Goal: Task Accomplishment & Management: Use online tool/utility

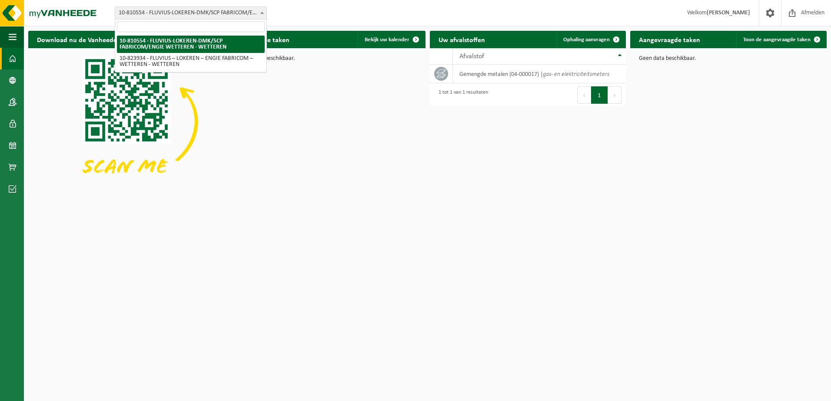
click at [262, 13] on b at bounding box center [261, 13] width 3 height 2
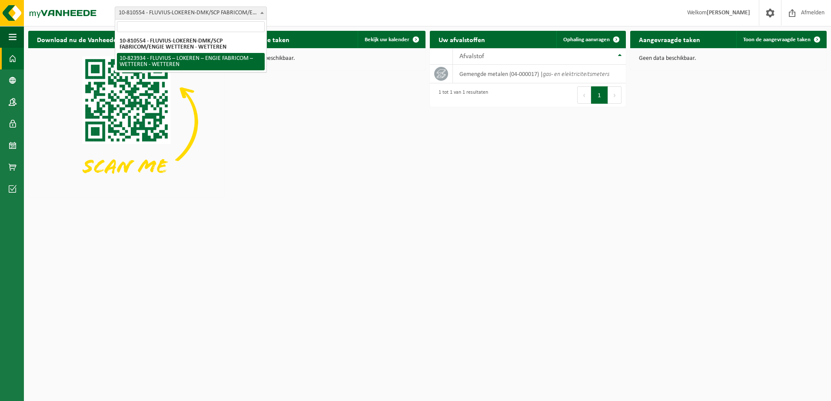
select select "84511"
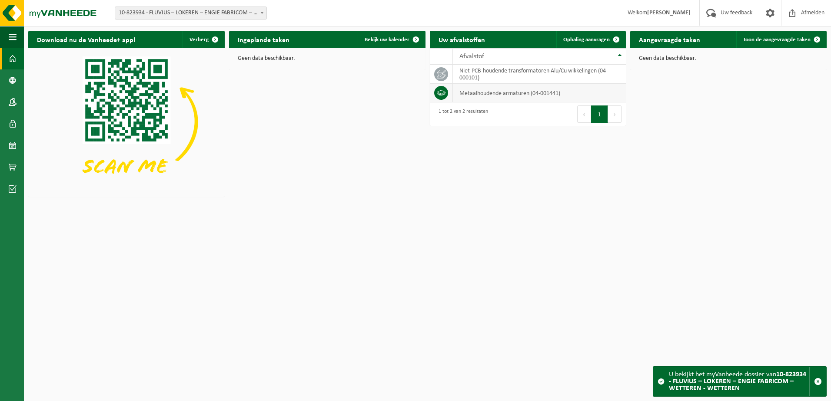
click at [569, 91] on td "metaalhoudende armaturen (04-001441)" at bounding box center [539, 93] width 173 height 19
click at [602, 41] on span "Ophaling aanvragen" at bounding box center [586, 40] width 46 height 6
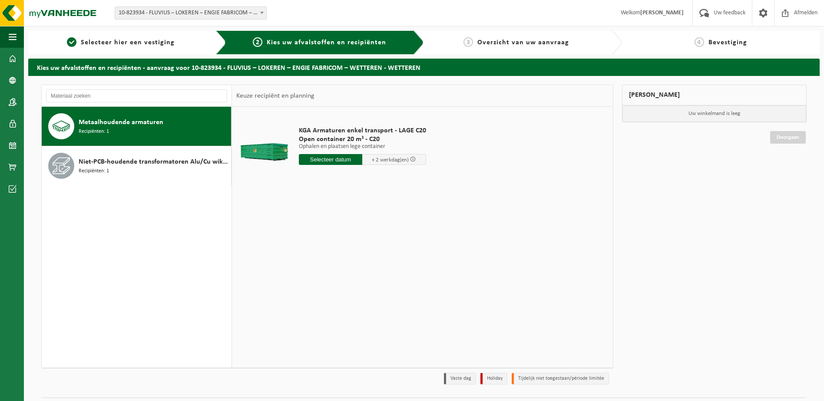
click at [347, 159] on input "text" at bounding box center [331, 159] width 64 height 11
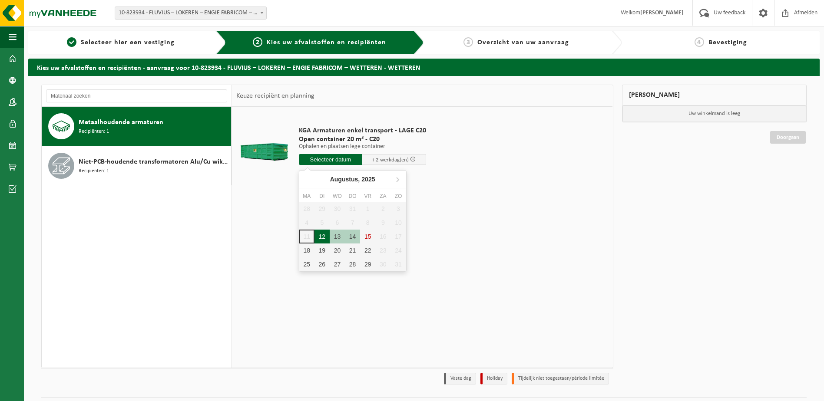
click at [320, 235] on div "12" at bounding box center [321, 237] width 15 height 14
type input "Van 2025-08-12"
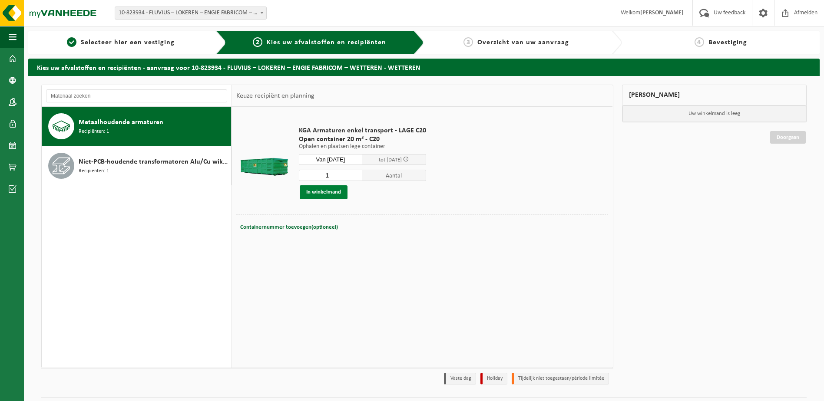
click at [338, 193] on button "In winkelmand" at bounding box center [324, 192] width 48 height 14
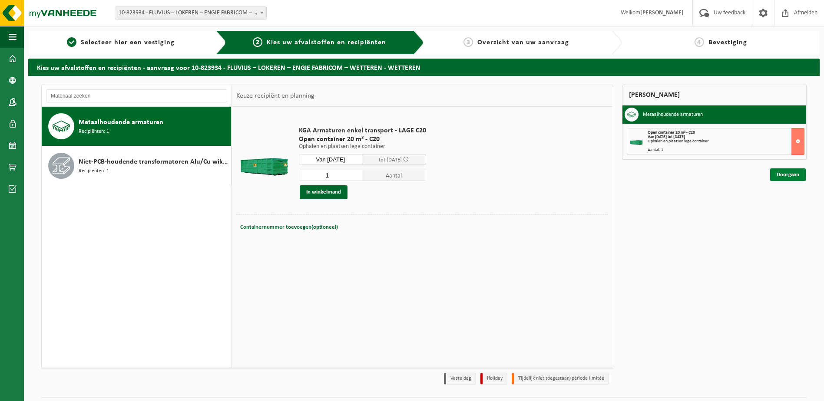
click at [789, 173] on link "Doorgaan" at bounding box center [788, 175] width 36 height 13
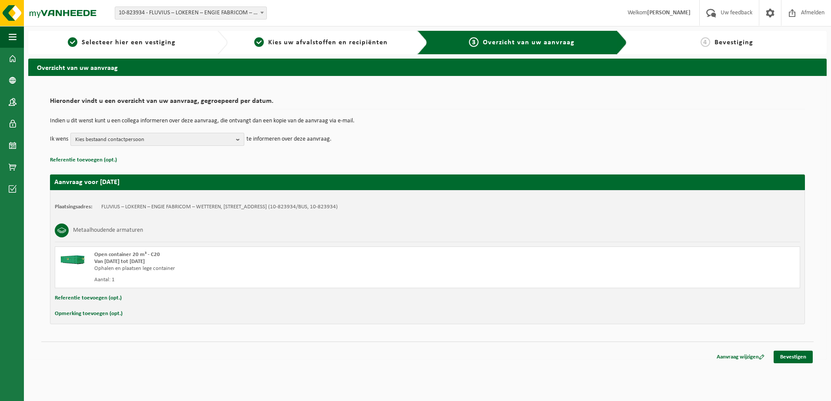
click at [238, 139] on b "button" at bounding box center [240, 139] width 8 height 12
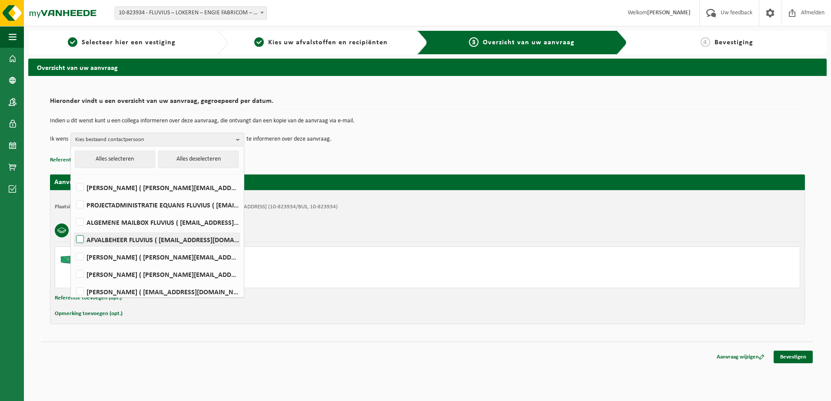
click at [80, 238] on label "AFVALBEHEER FLUVIUS ( [EMAIL_ADDRESS][DOMAIN_NAME] )" at bounding box center [156, 239] width 165 height 13
click at [73, 229] on input "AFVALBEHEER FLUVIUS ( [EMAIL_ADDRESS][DOMAIN_NAME] )" at bounding box center [73, 228] width 0 height 0
checkbox input "true"
click at [613, 227] on div "Metaalhoudende armaturen" at bounding box center [427, 230] width 745 height 23
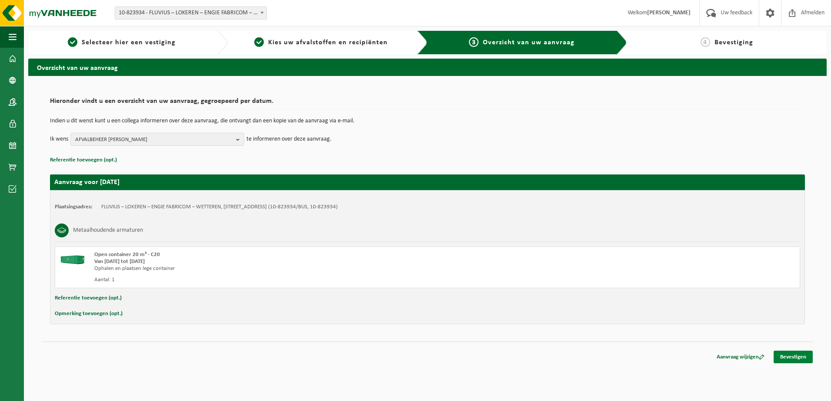
click at [797, 355] on link "Bevestigen" at bounding box center [792, 357] width 39 height 13
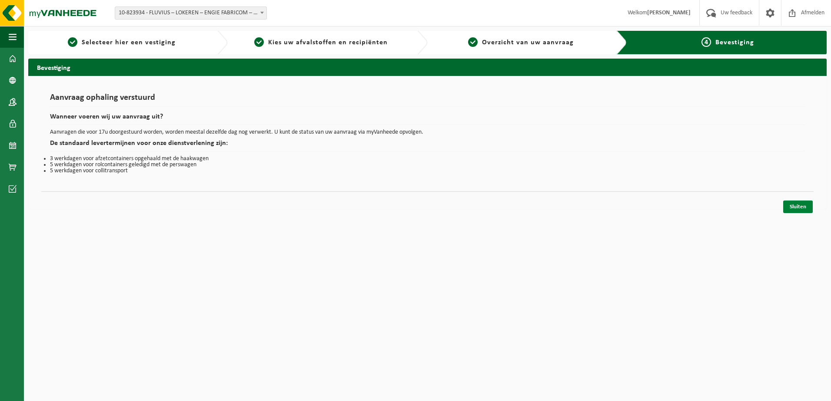
click at [798, 206] on link "Sluiten" at bounding box center [798, 207] width 30 height 13
